Goal: Task Accomplishment & Management: Manage account settings

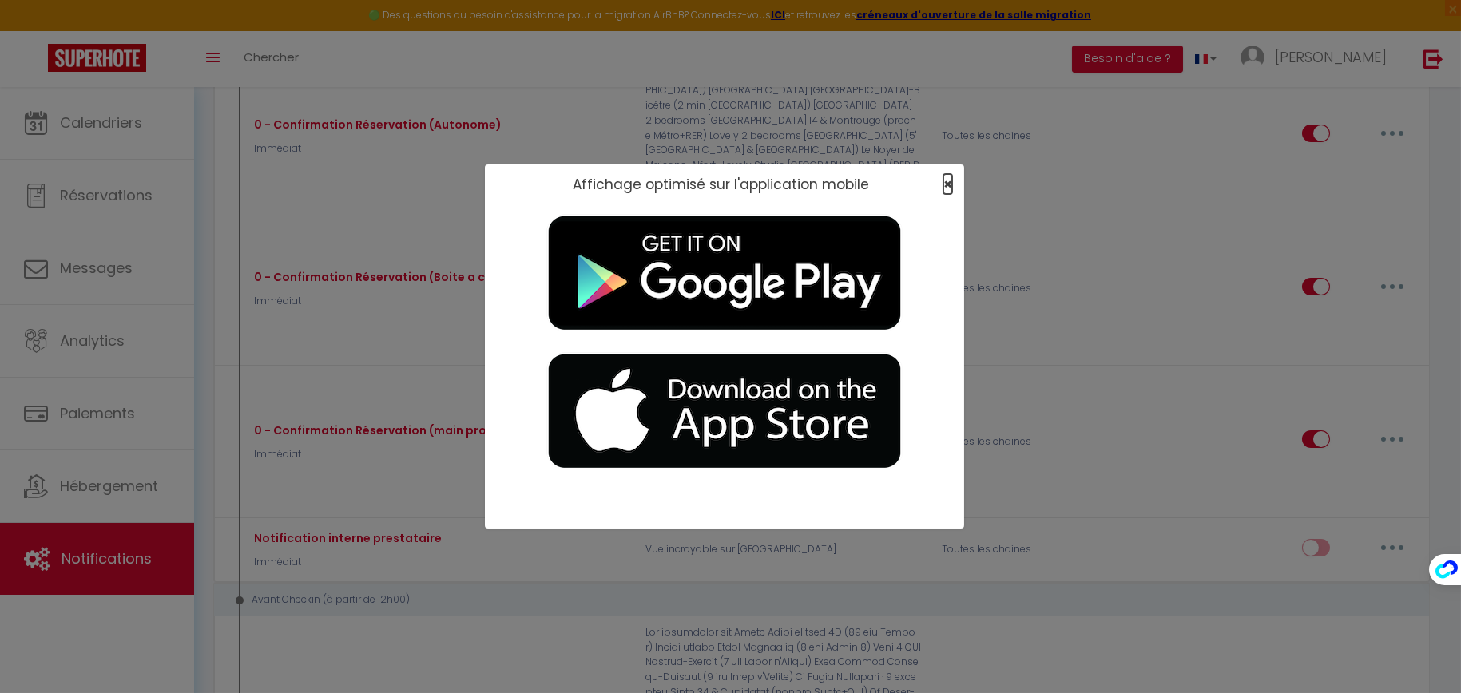
click at [944, 182] on span "×" at bounding box center [948, 184] width 9 height 20
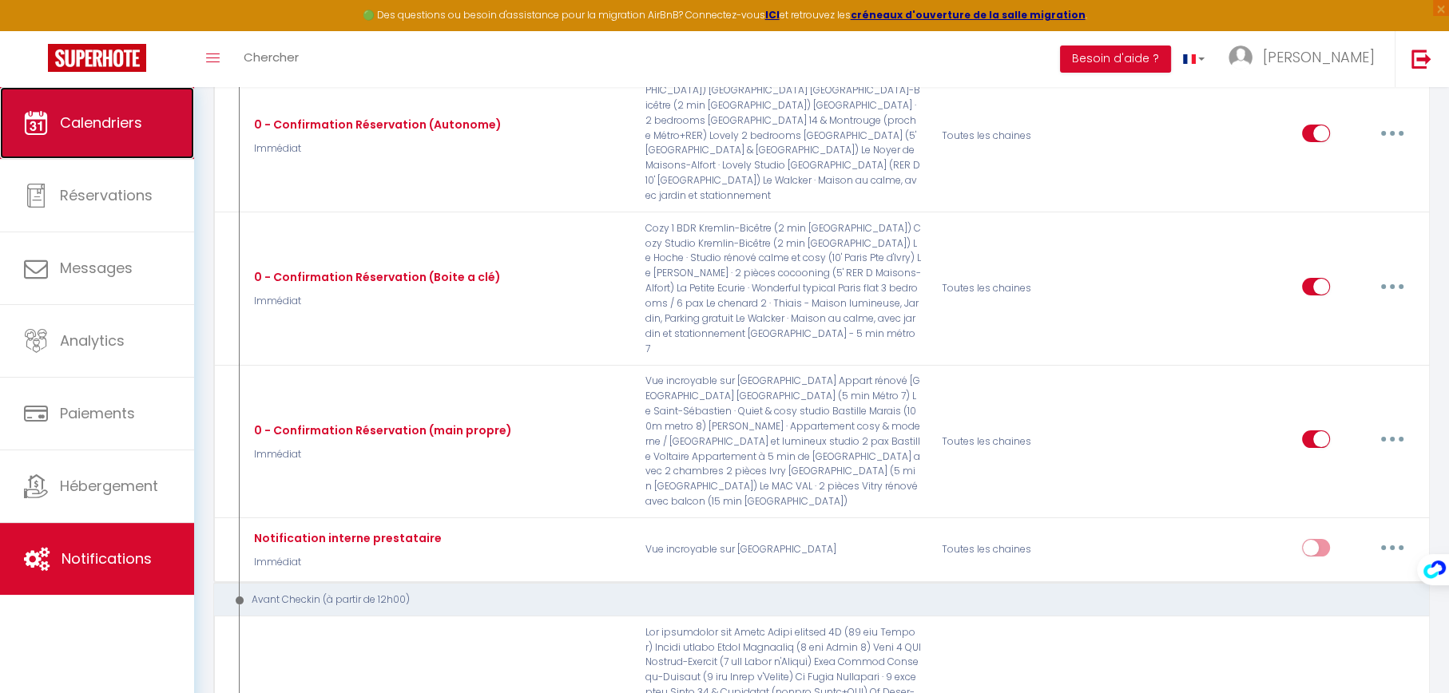
click at [115, 117] on span "Calendriers" at bounding box center [101, 123] width 82 height 20
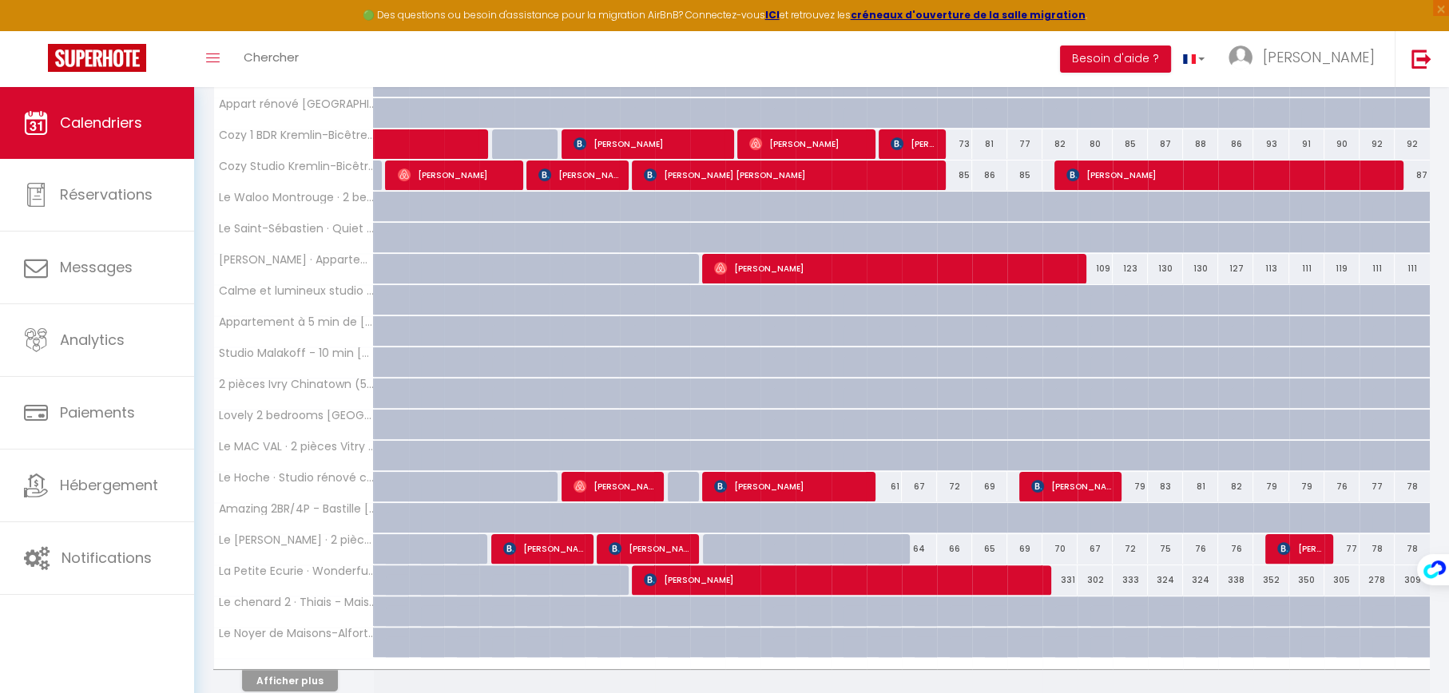
scroll to position [399, 0]
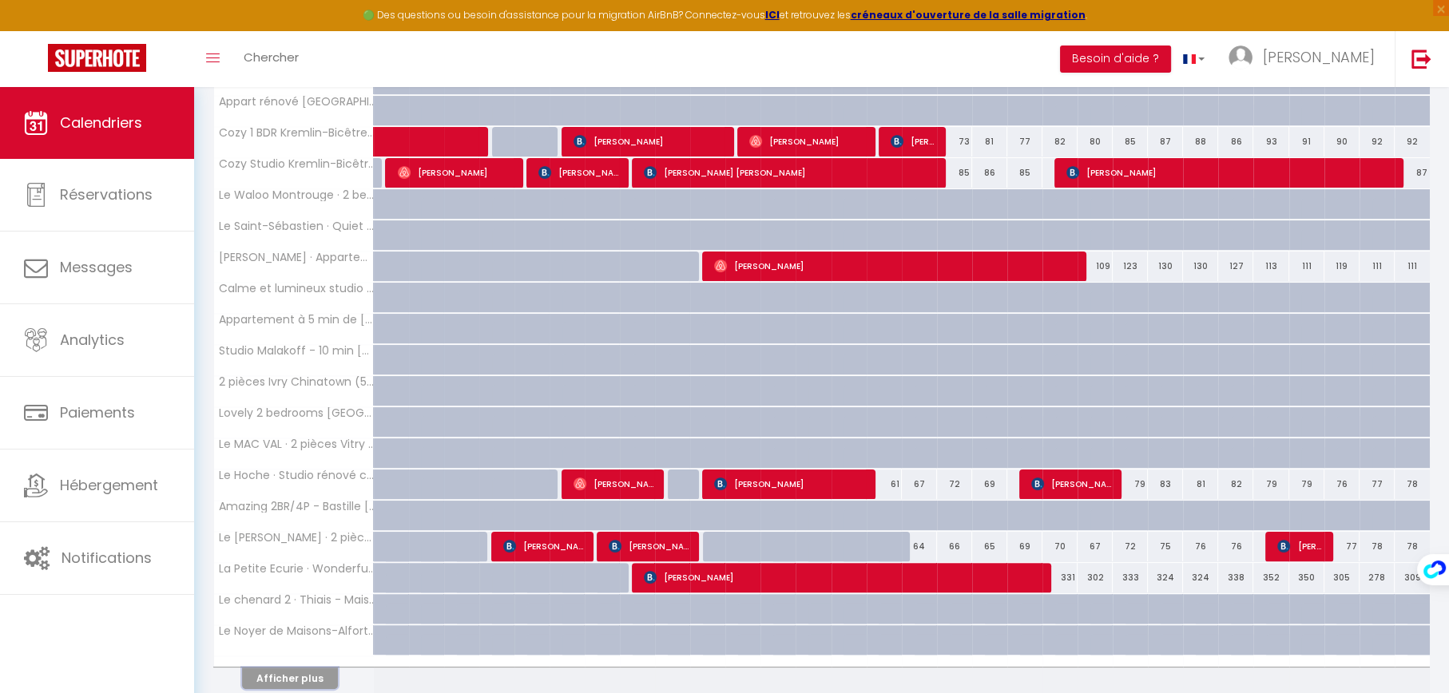
click at [271, 678] on button "Afficher plus" at bounding box center [290, 679] width 96 height 22
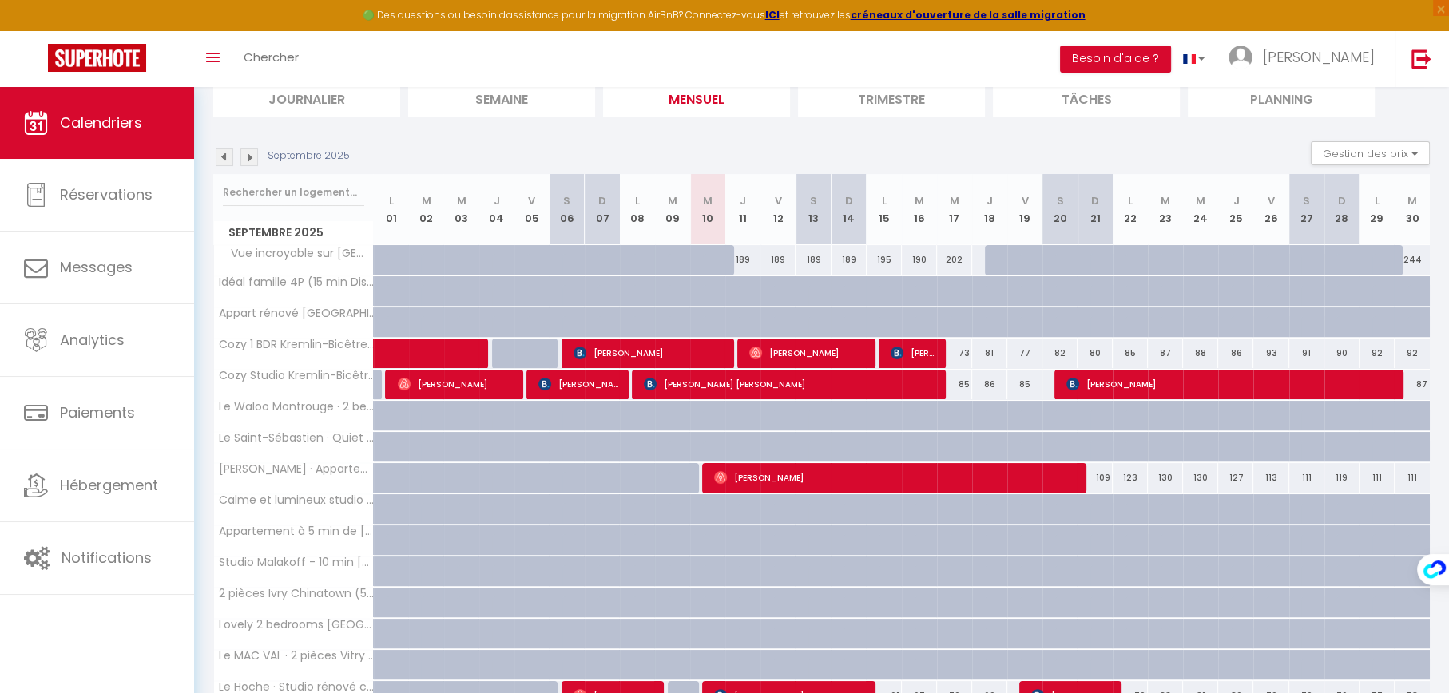
scroll to position [342, 0]
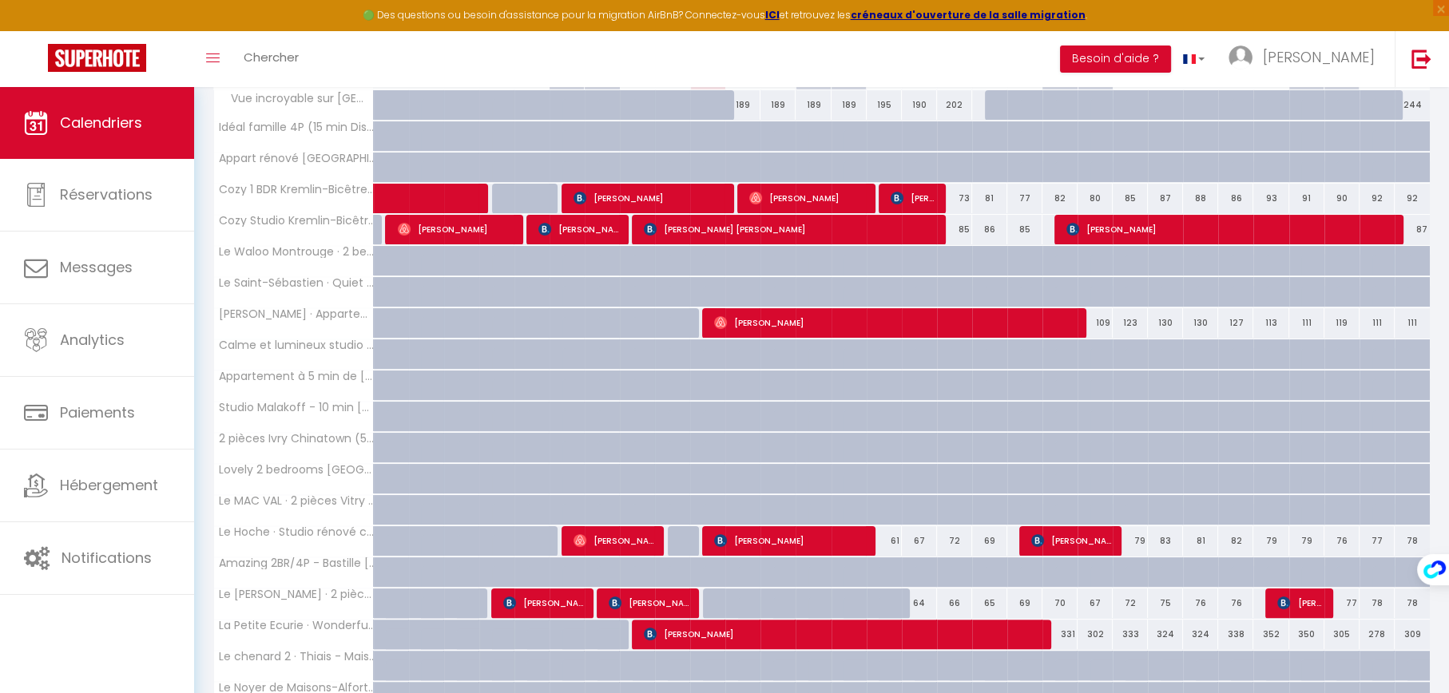
drag, startPoint x: 928, startPoint y: 602, endPoint x: 1249, endPoint y: 602, distance: 320.4
click at [1249, 602] on tr "Le [PERSON_NAME] · 2 pièces cocooning (5' RER D Maisons-[GEOGRAPHIC_DATA]) 55 5…" at bounding box center [822, 603] width 1217 height 31
click at [1249, 602] on div "76" at bounding box center [1235, 604] width 35 height 30
type input "76"
type input "Jeu 25 Septembre 2025"
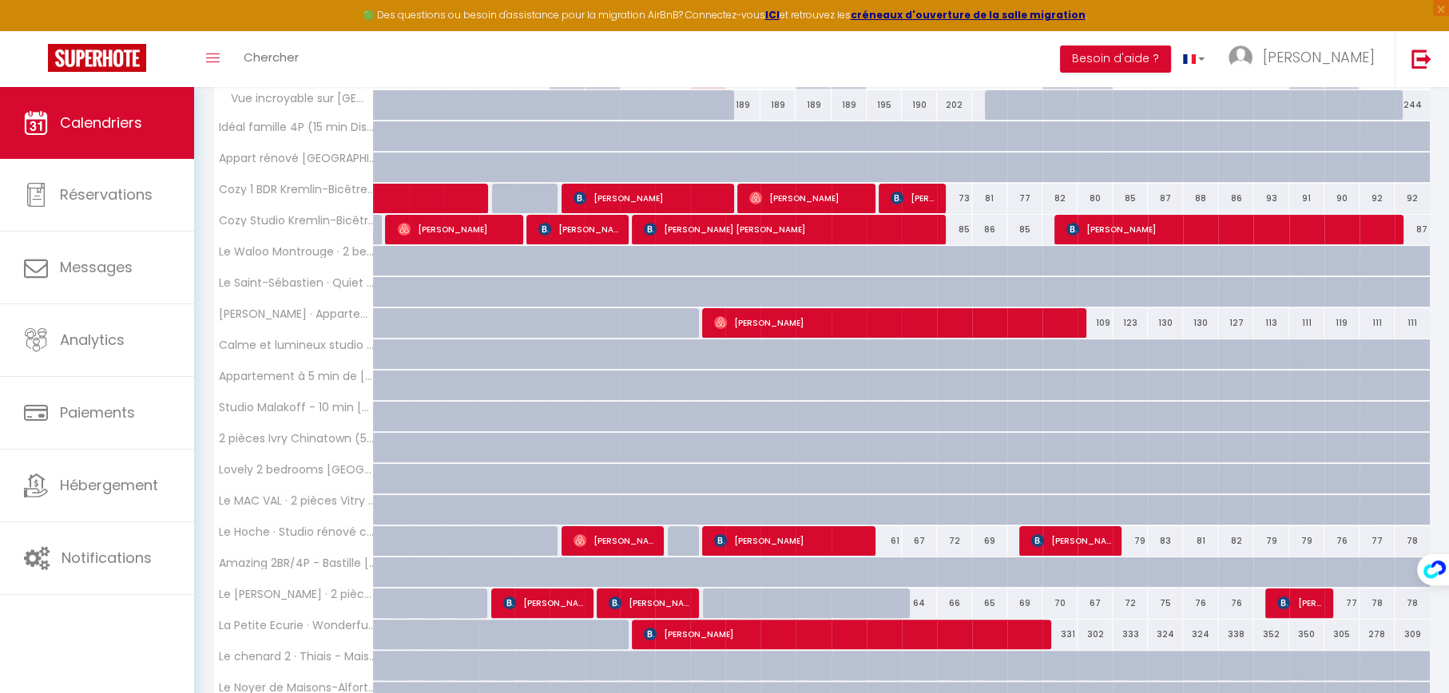
type input "Ven 26 Septembre 2025"
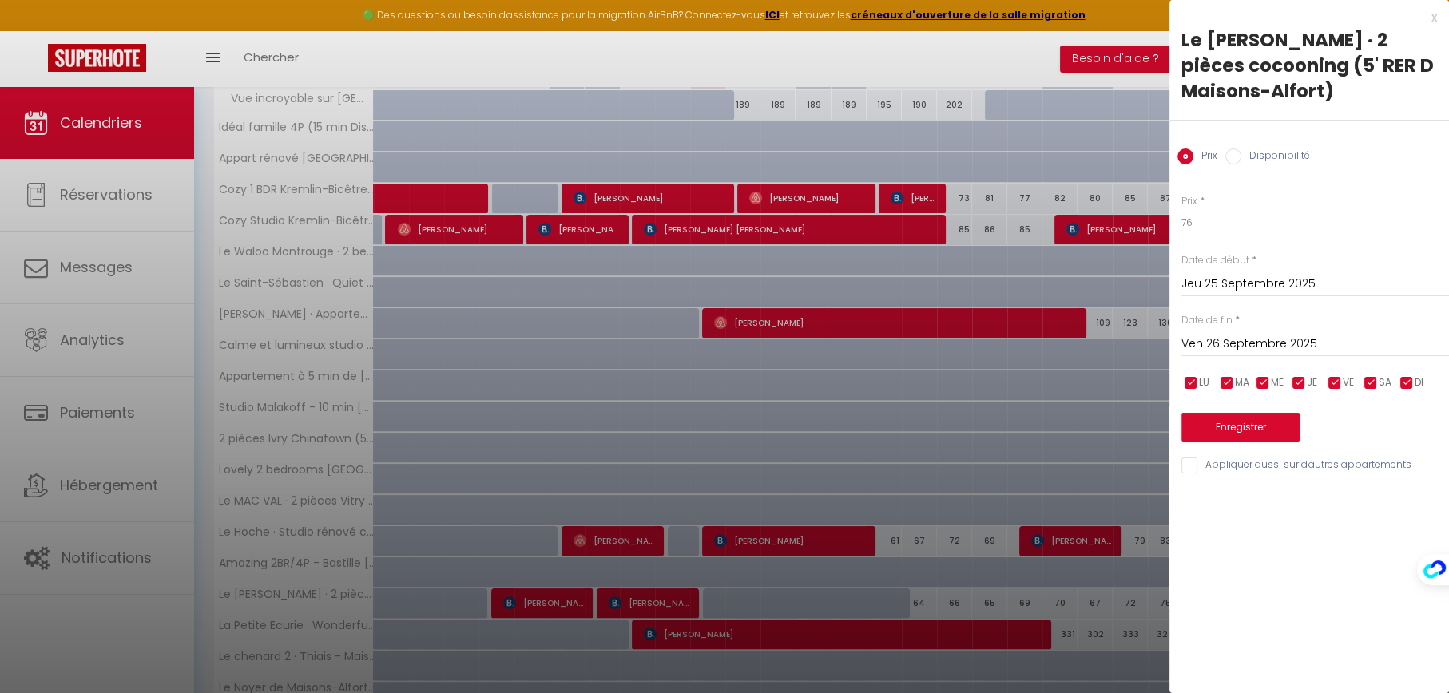
click at [1440, 18] on div "x Le [PERSON_NAME] · 2 pièces cocooning (5' RER D Maisons-Alfort) Prix Disponib…" at bounding box center [1310, 245] width 280 height 491
click at [1433, 18] on div "x" at bounding box center [1304, 17] width 268 height 19
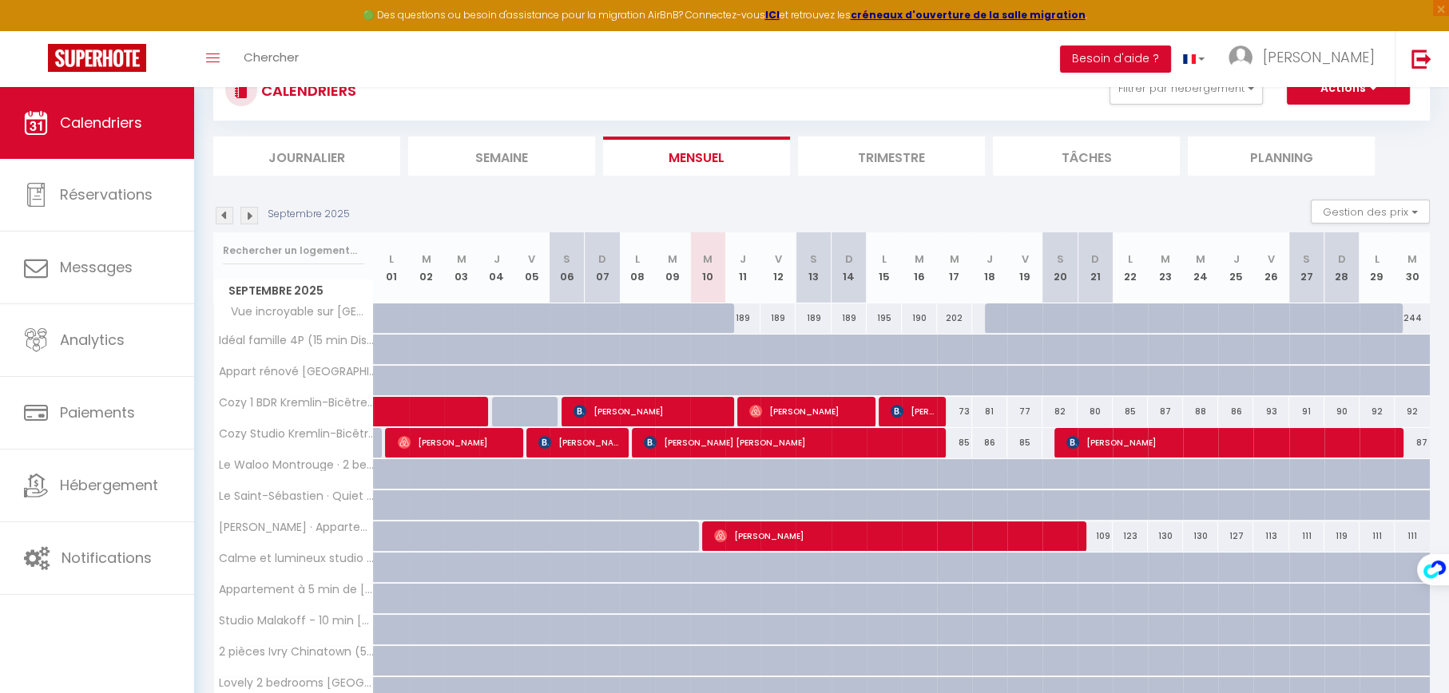
scroll to position [0, 0]
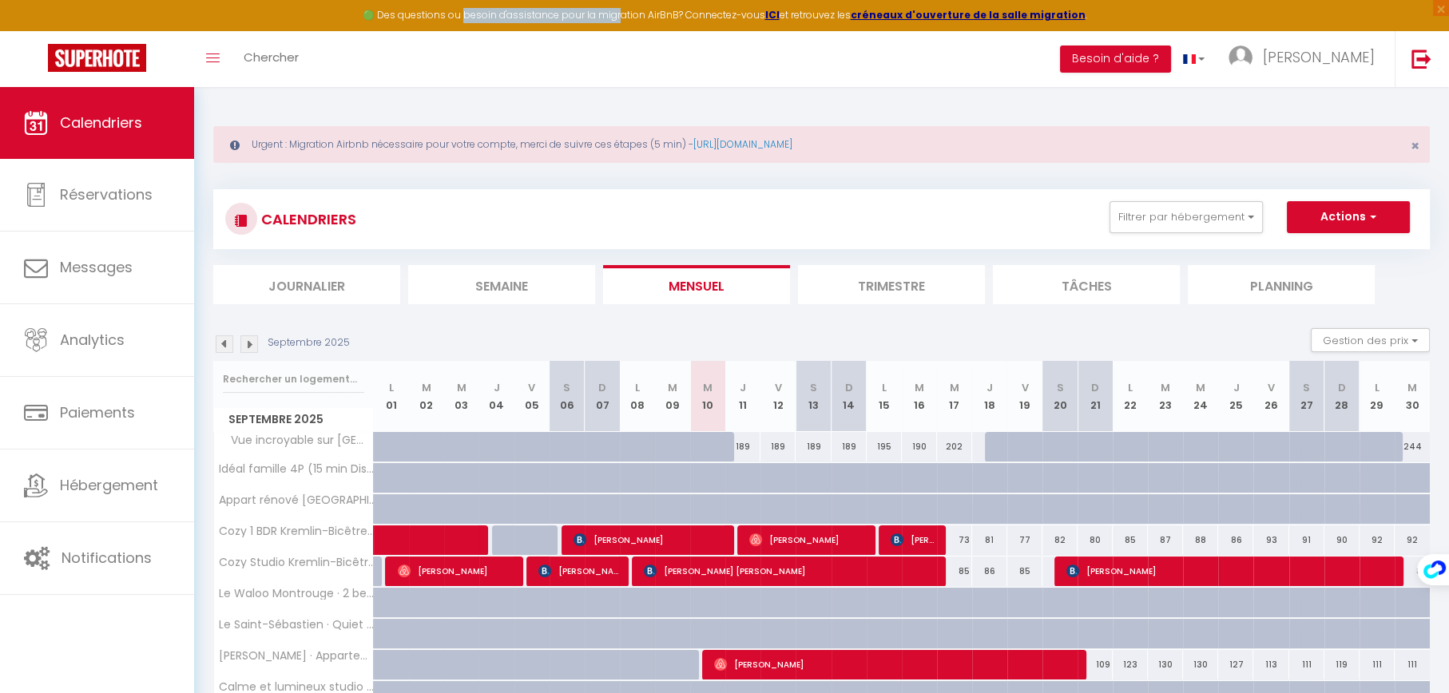
drag, startPoint x: 477, startPoint y: 22, endPoint x: 628, endPoint y: 16, distance: 151.1
click at [628, 16] on div "🟢 Des questions ou besoin d'assistance pour la migration AirBnB? Connectez-vous…" at bounding box center [724, 15] width 1449 height 31
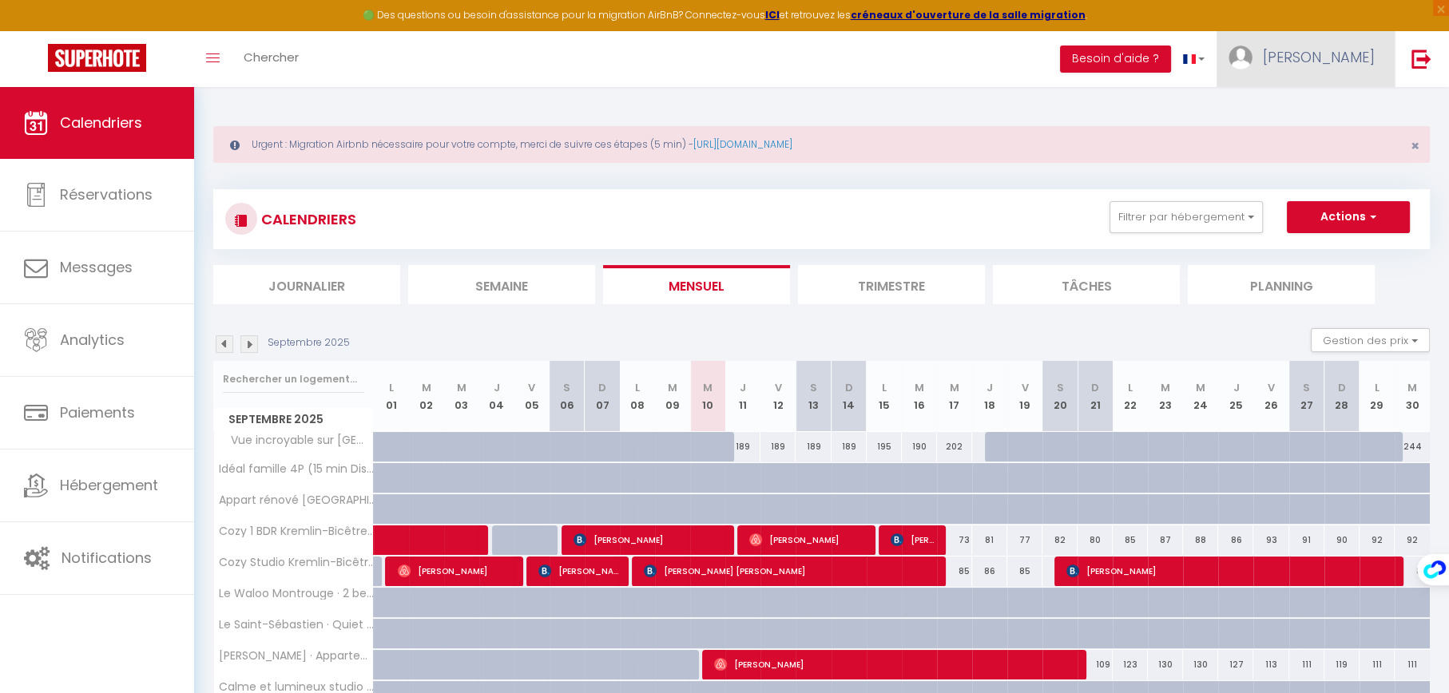
click at [1345, 56] on span "[PERSON_NAME]" at bounding box center [1319, 57] width 112 height 20
click at [1317, 113] on link "Paramètres" at bounding box center [1331, 110] width 118 height 27
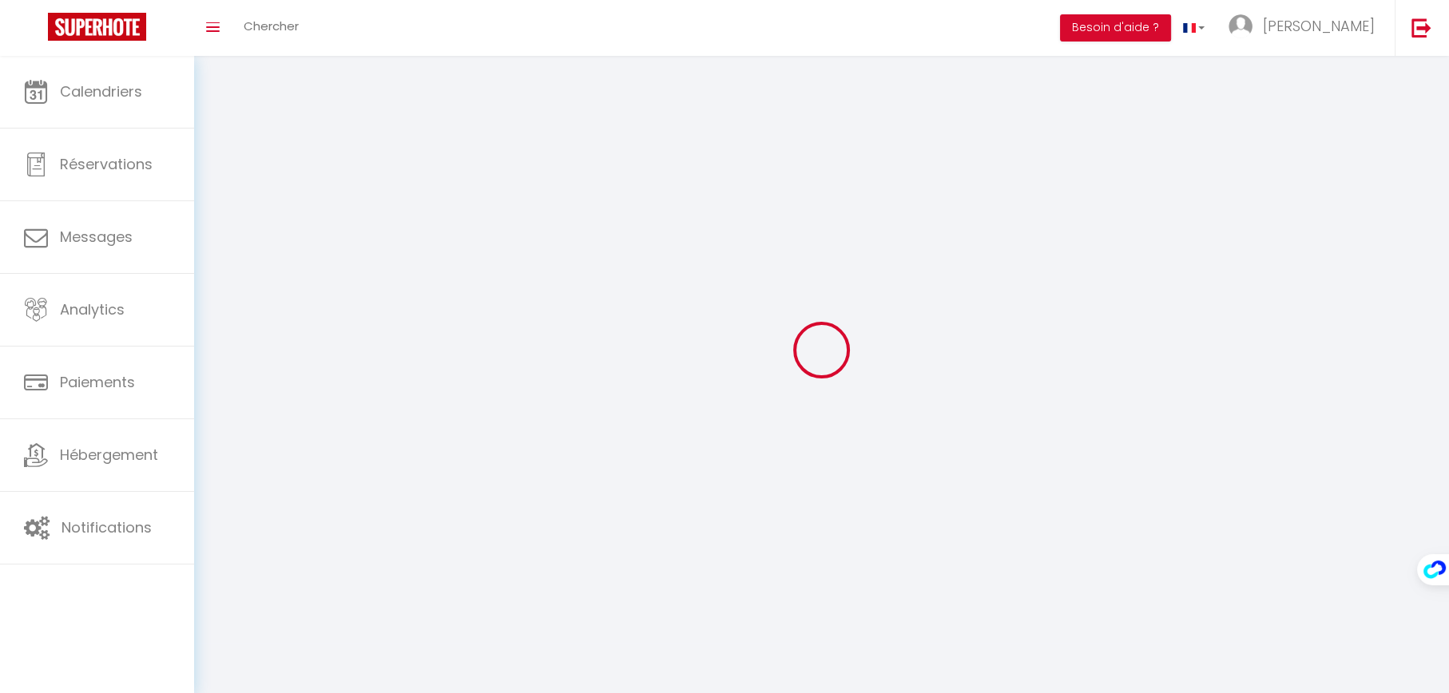
select select "28"
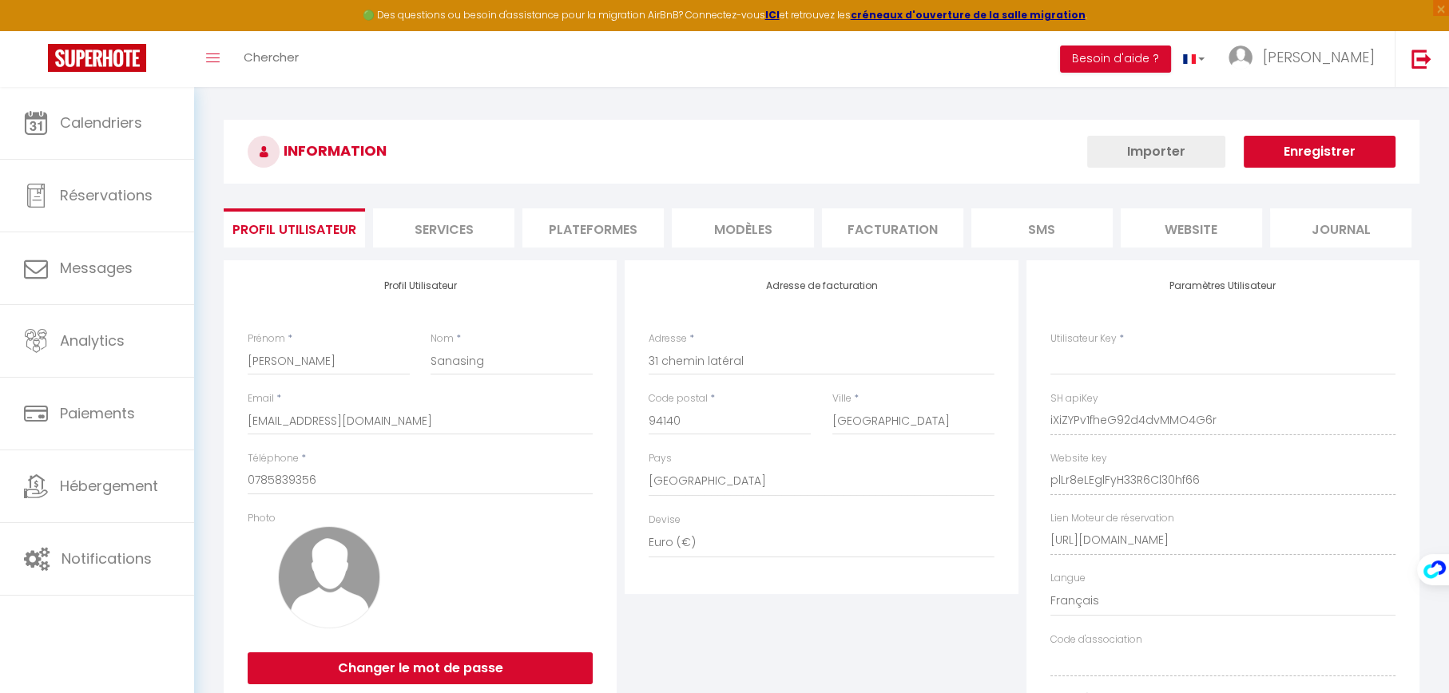
type input "iXiZYPv1fheG92d4dvMMO4G6r"
type input "plLr8eLEglFyH33R6Cl30hf66"
type input "[URL][DOMAIN_NAME]"
select select "fr"
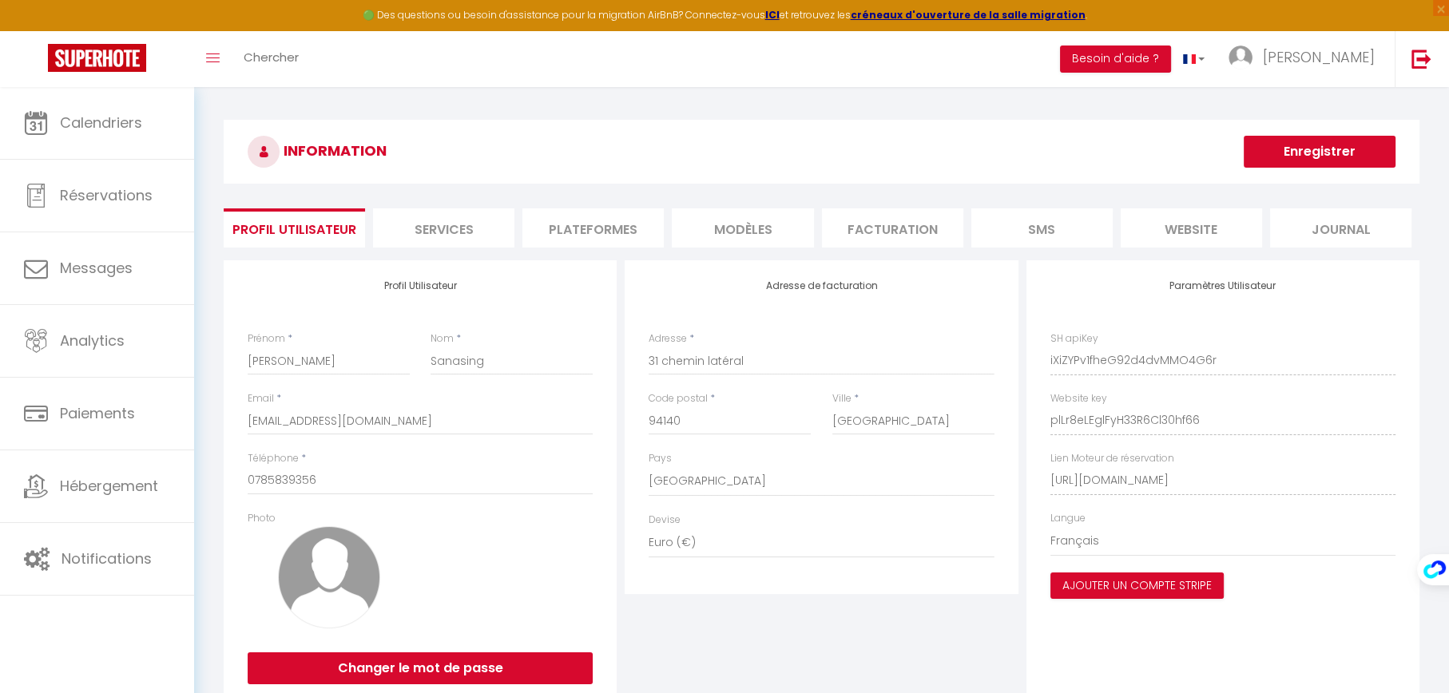
click at [606, 232] on li "Plateformes" at bounding box center [593, 228] width 141 height 39
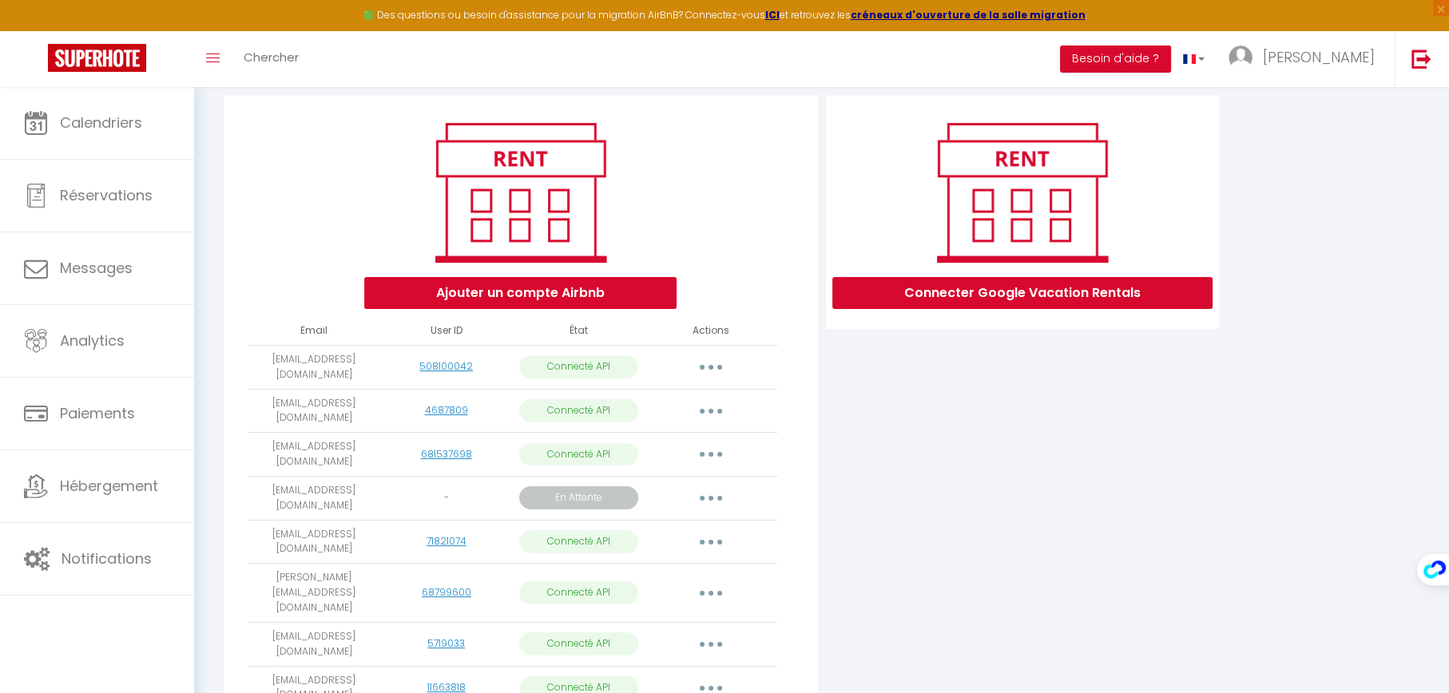
scroll to position [241, 0]
